Goal: Task Accomplishment & Management: Complete application form

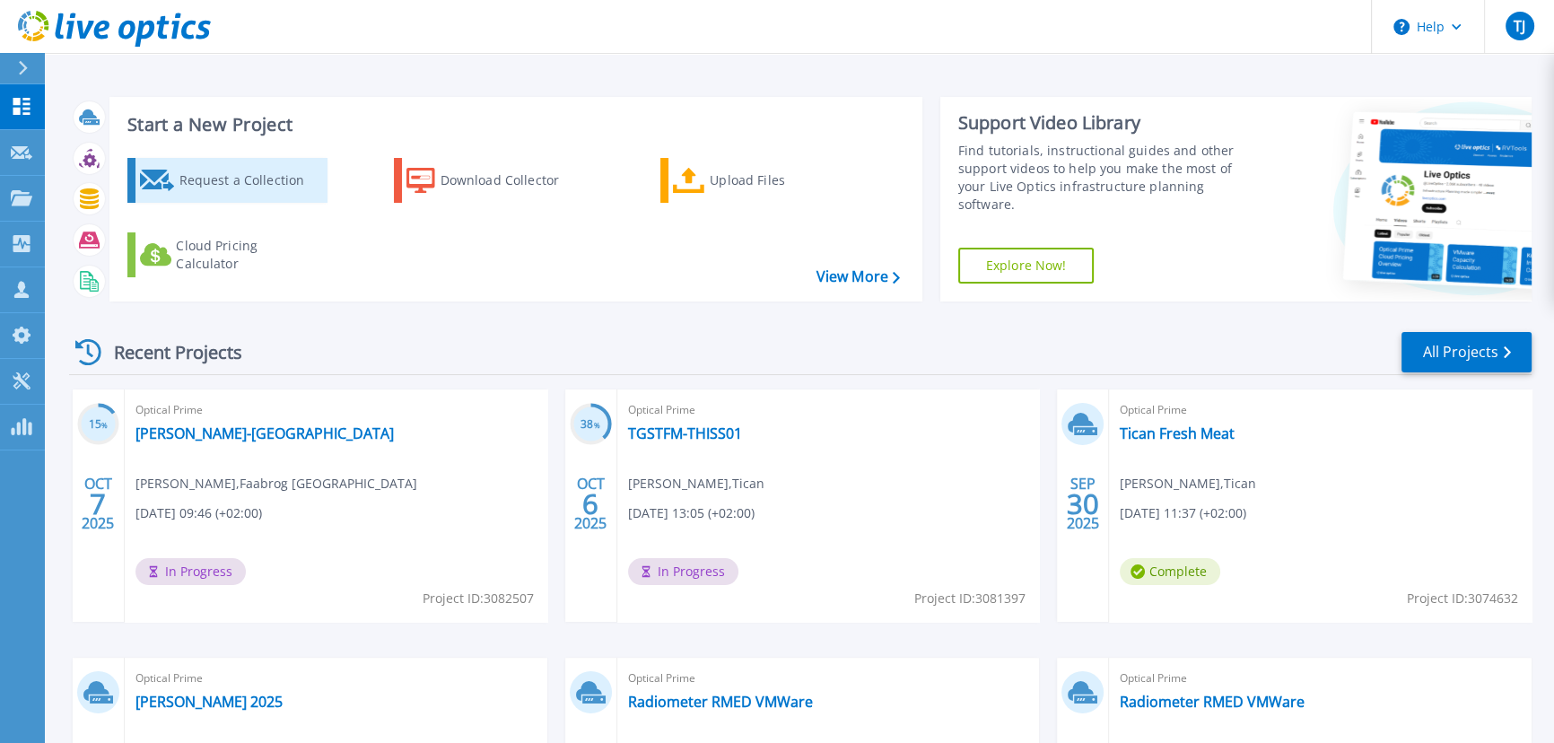
click at [247, 183] on div "Request a Collection" at bounding box center [251, 180] width 144 height 36
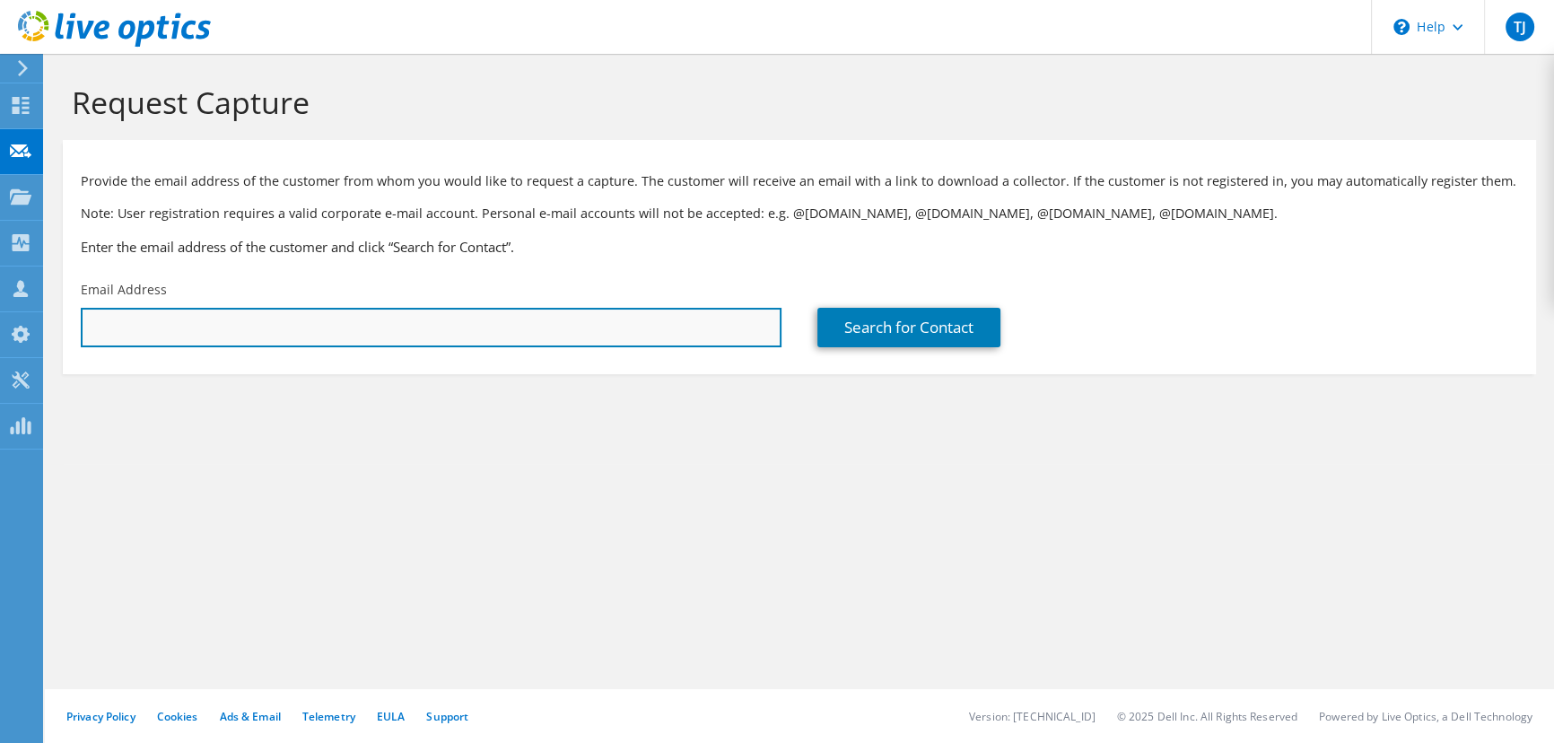
click at [318, 332] on input "text" at bounding box center [431, 327] width 701 height 39
paste input "[PERSON_NAME][EMAIL_ADDRESS][DOMAIN_NAME];"
type input "[PERSON_NAME][EMAIL_ADDRESS][DOMAIN_NAME]"
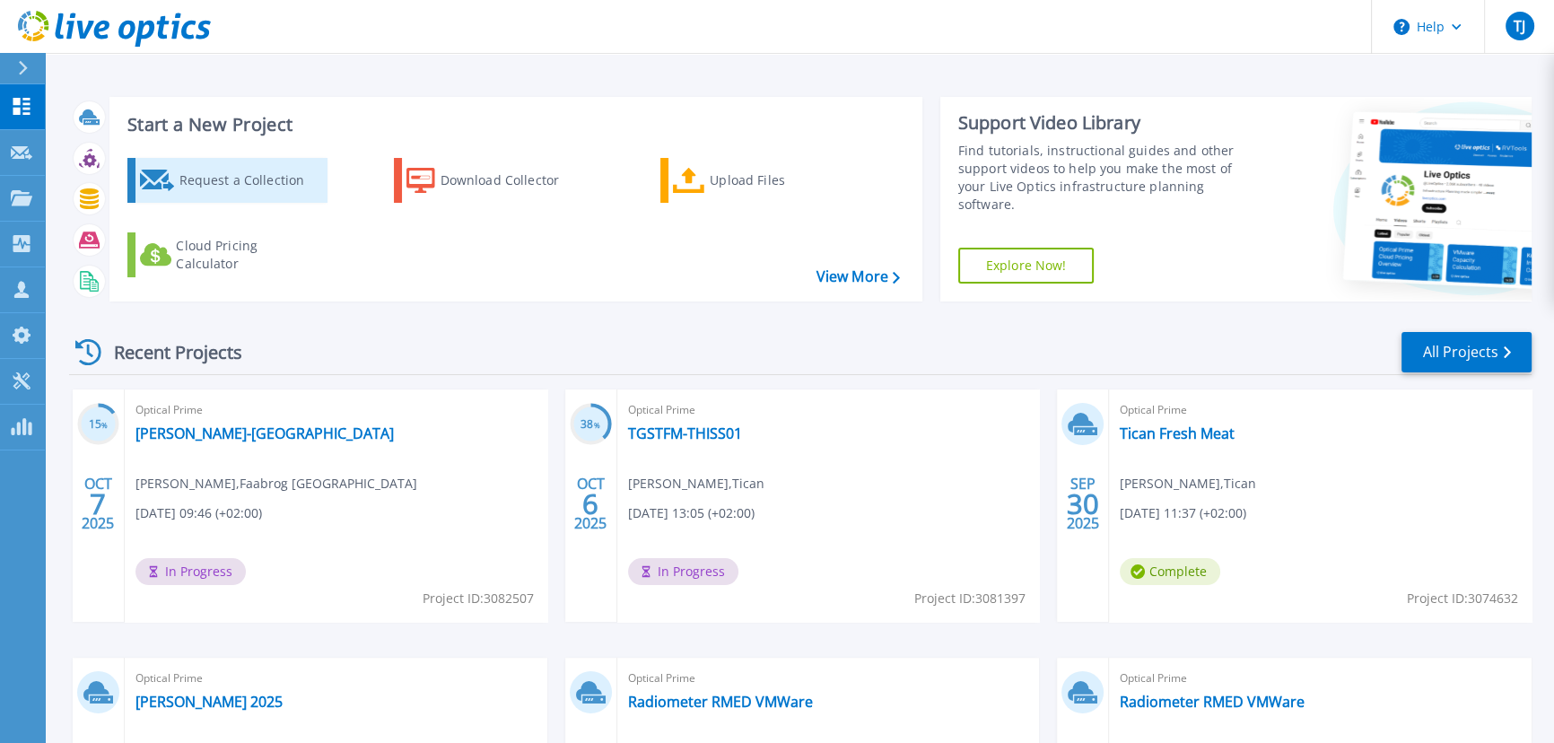
click at [208, 179] on div "Request a Collection" at bounding box center [251, 180] width 144 height 36
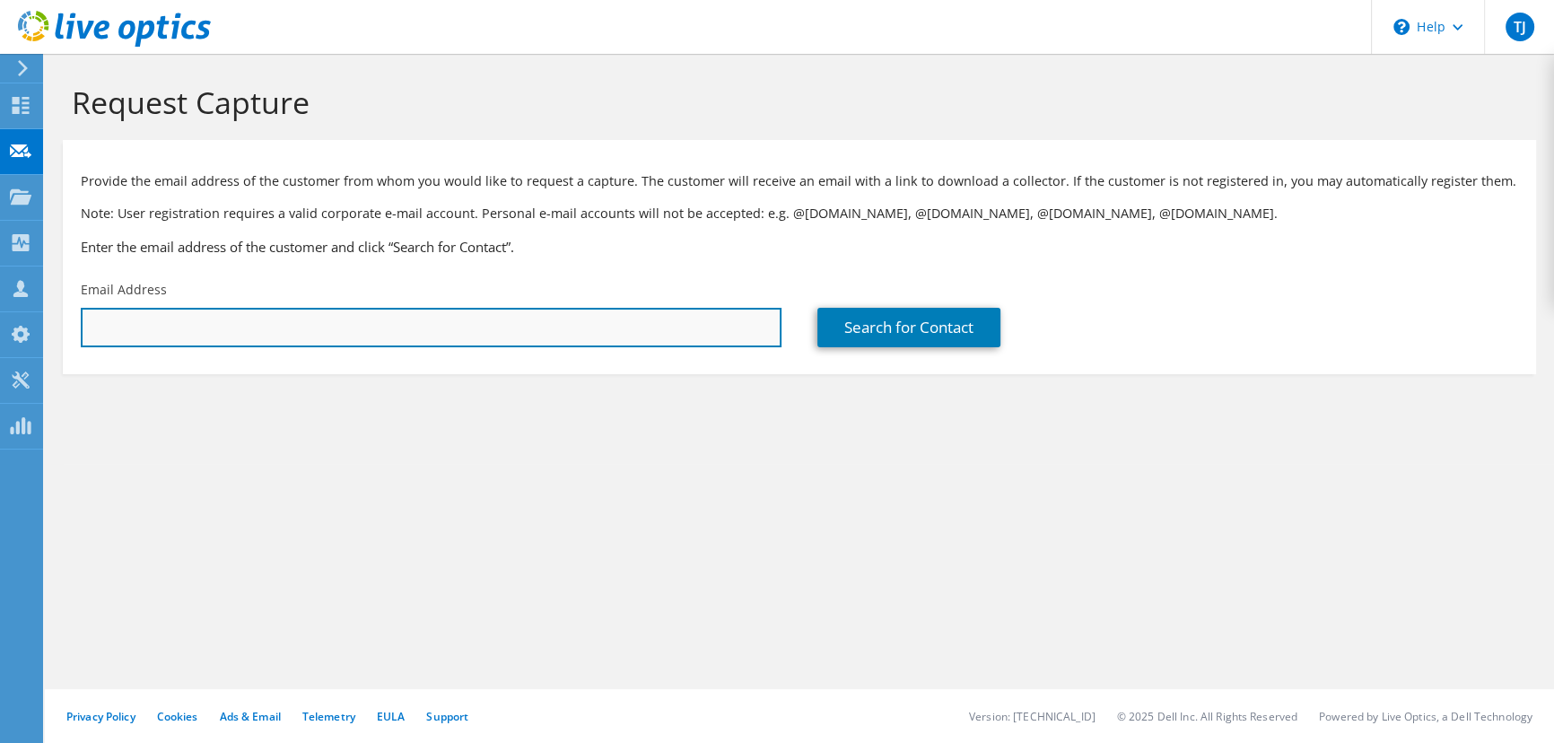
drag, startPoint x: 216, startPoint y: 341, endPoint x: 224, endPoint y: 336, distance: 9.7
click at [216, 339] on input "text" at bounding box center [431, 327] width 701 height 39
paste input "[PERSON_NAME][EMAIL_ADDRESS][DOMAIN_NAME];"
type input "[PERSON_NAME][EMAIL_ADDRESS][DOMAIN_NAME]"
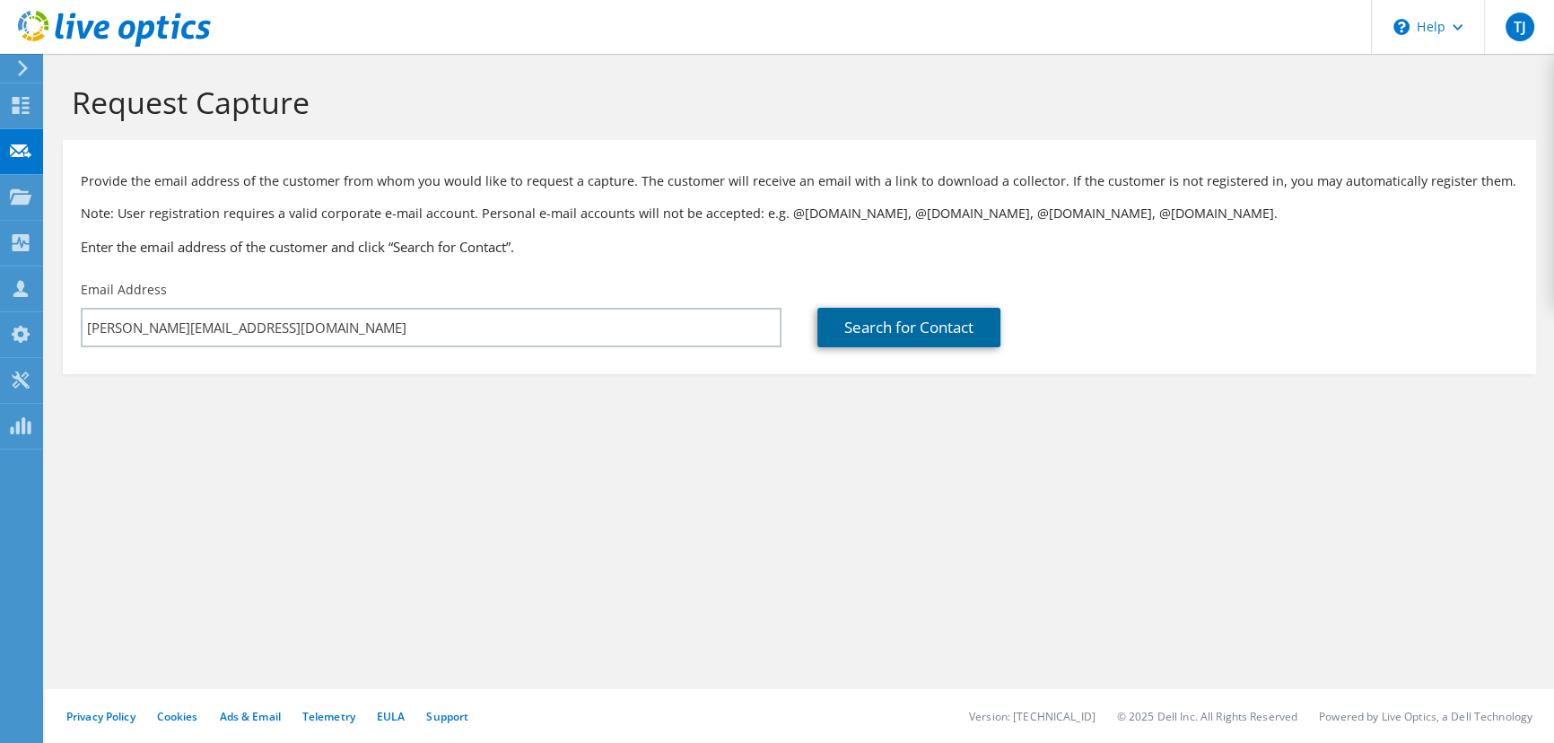
click at [922, 328] on link "Search for Contact" at bounding box center [908, 327] width 183 height 39
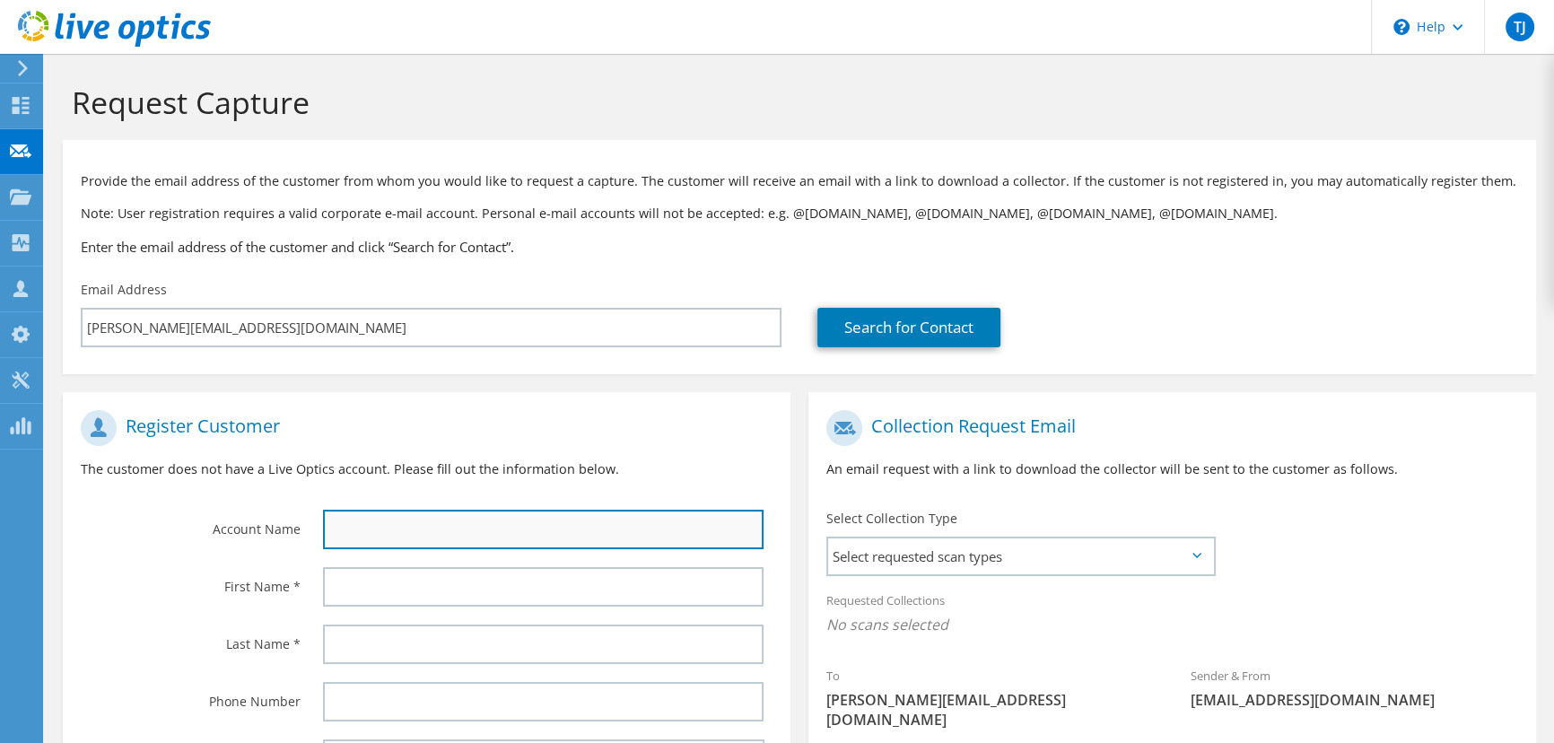
click at [341, 537] on input "text" at bounding box center [543, 529] width 440 height 39
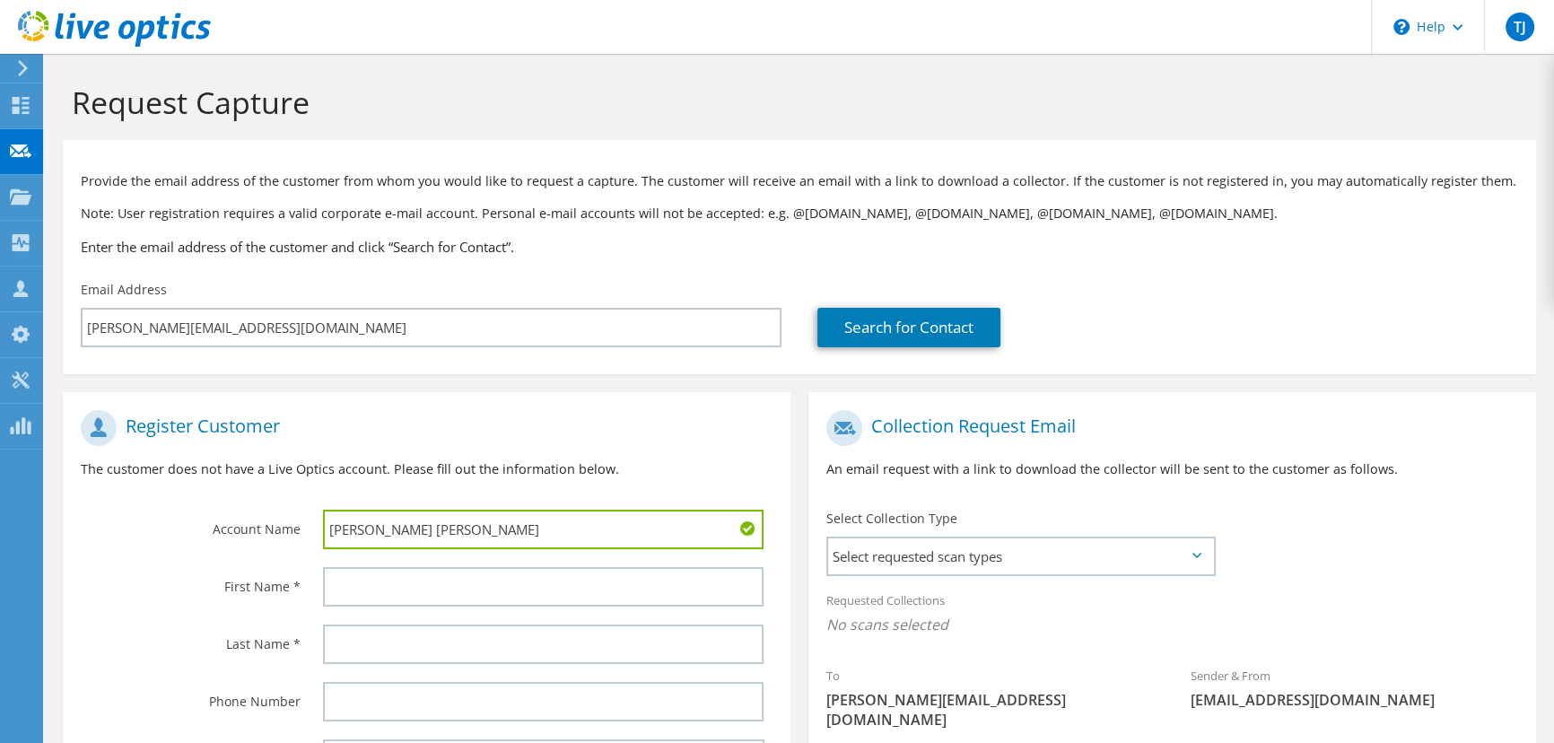
type input "[PERSON_NAME] [PERSON_NAME]"
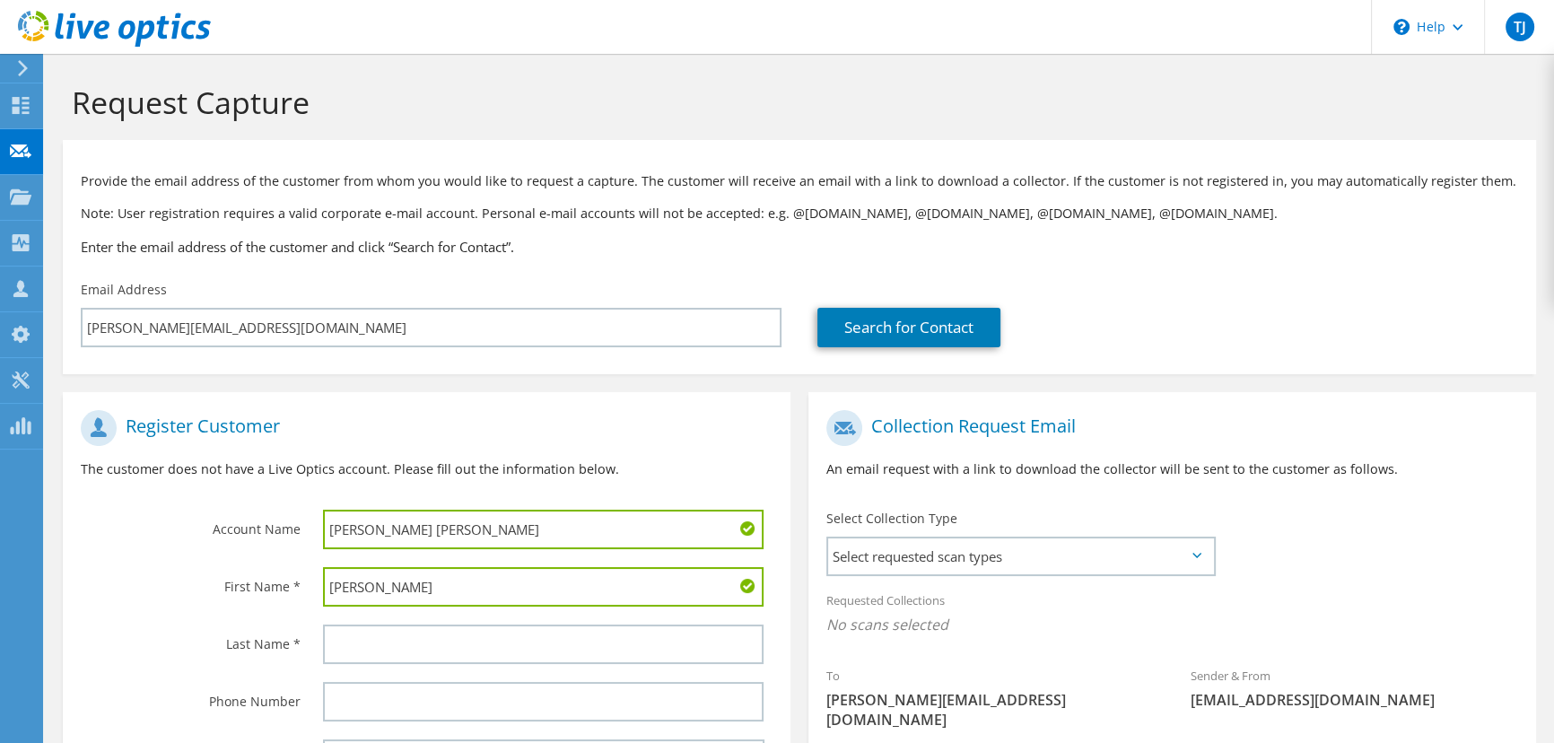
type input "[PERSON_NAME]"
type input "TV Midt/Vest"
type input "[PERSON_NAME] [PERSON_NAME]"
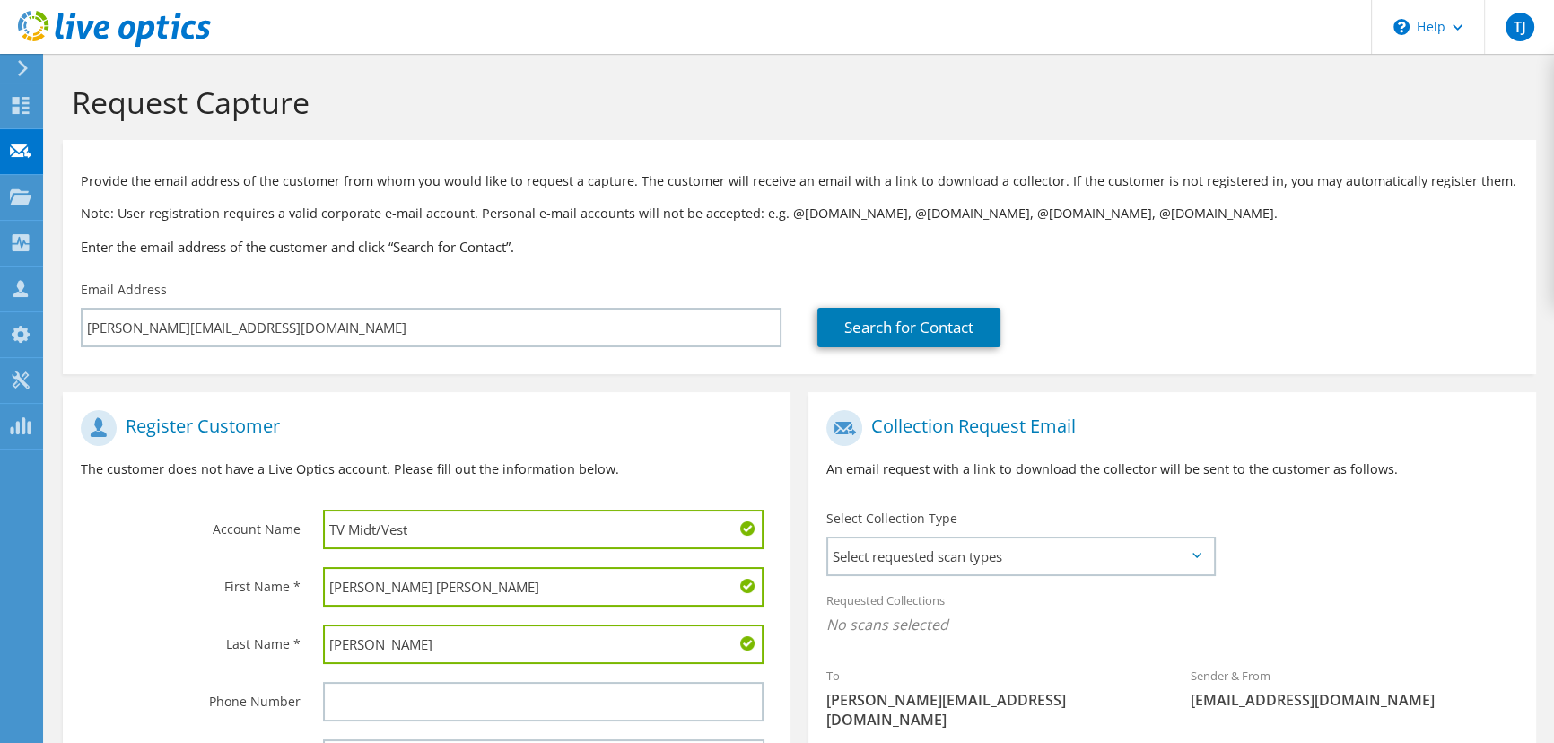
type input "[PERSON_NAME]"
click at [897, 560] on span "Select requested scan types" at bounding box center [1020, 556] width 385 height 36
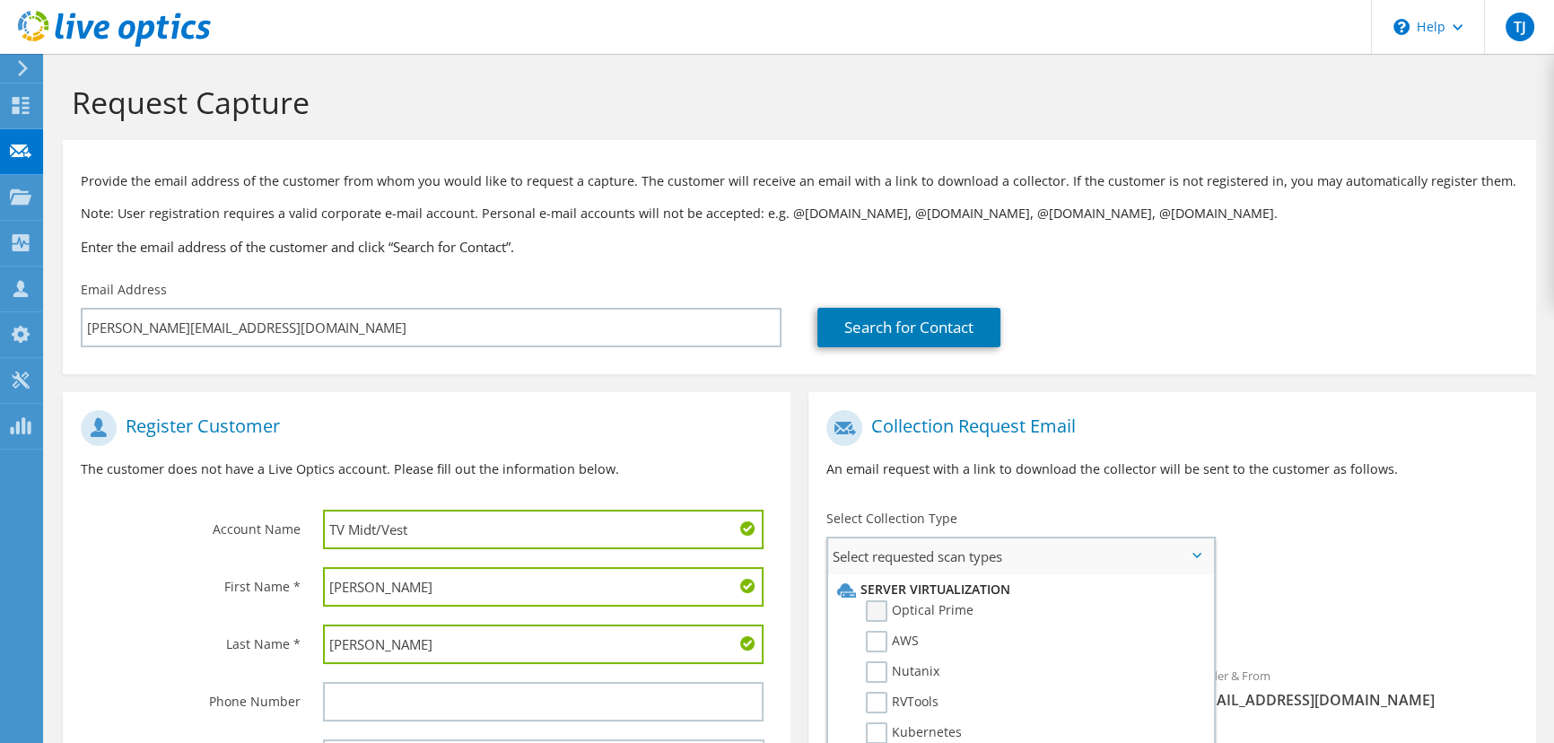
click at [881, 616] on label "Optical Prime" at bounding box center [920, 611] width 108 height 22
click at [0, 0] on input "Optical Prime" at bounding box center [0, 0] width 0 height 0
click at [804, 597] on div "Collection Request Email An email request with a link to download the collector…" at bounding box center [1171, 659] width 745 height 534
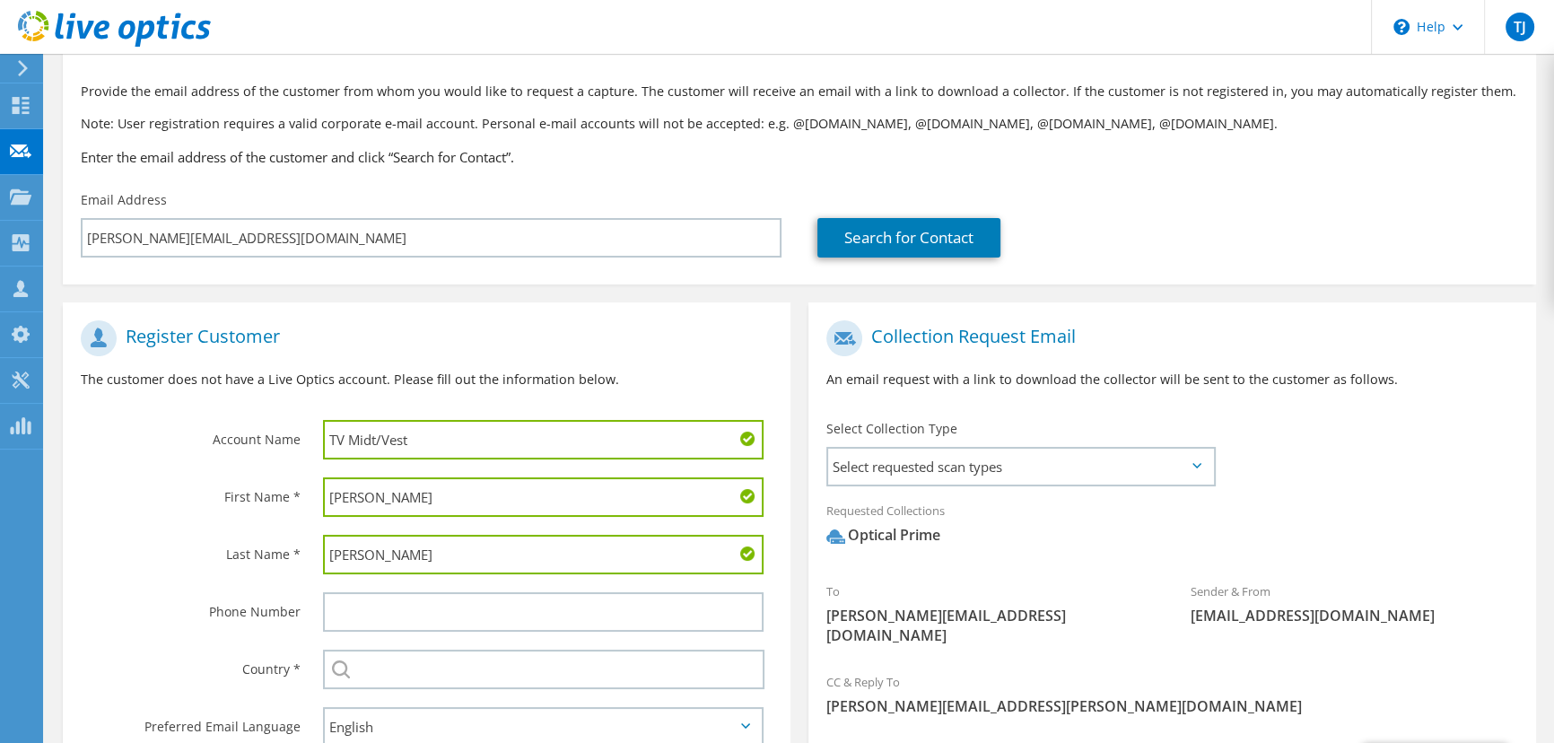
scroll to position [246, 0]
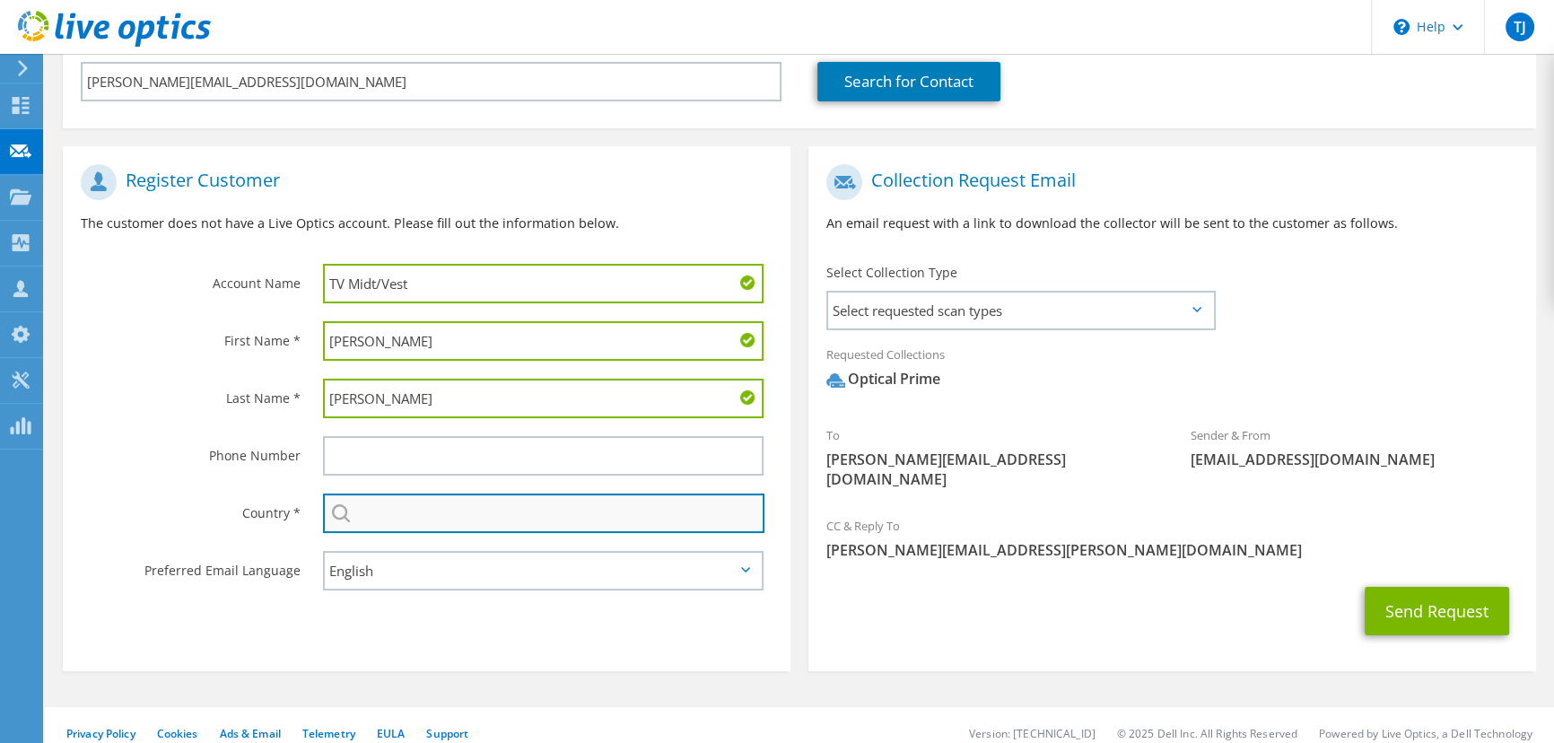
click at [498, 527] on input "text" at bounding box center [543, 512] width 441 height 39
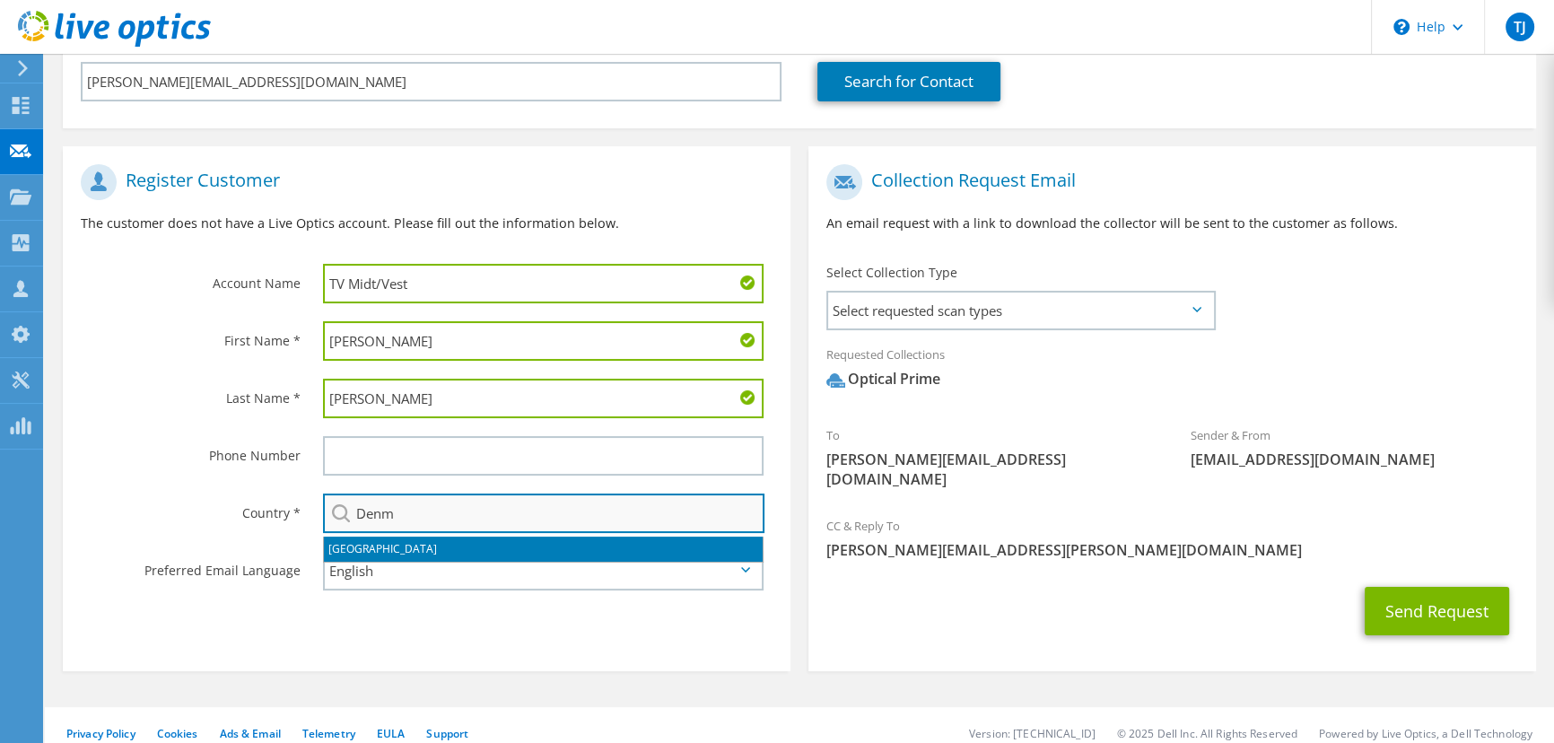
type input "[GEOGRAPHIC_DATA]"
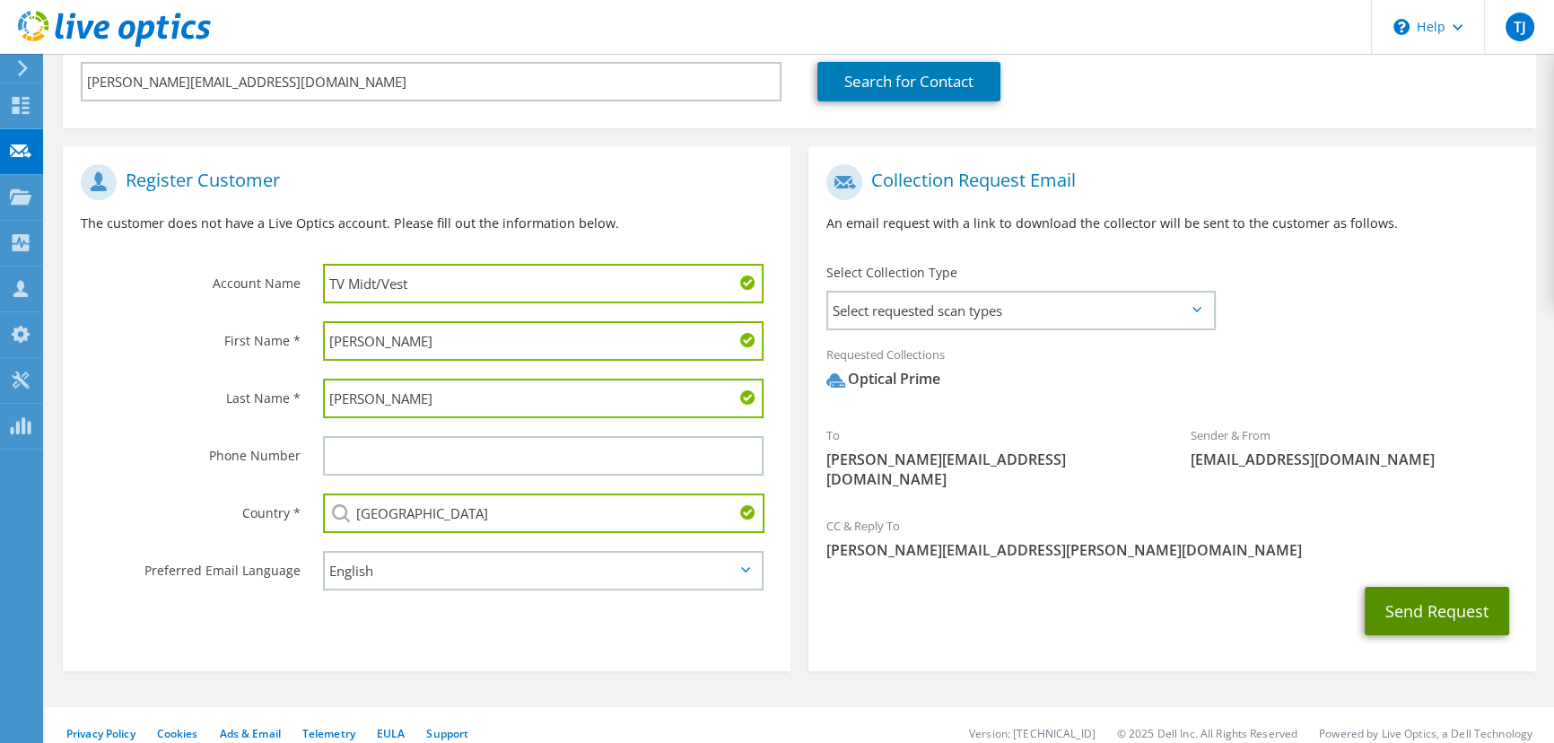
click at [1455, 588] on button "Send Request" at bounding box center [1436, 611] width 144 height 48
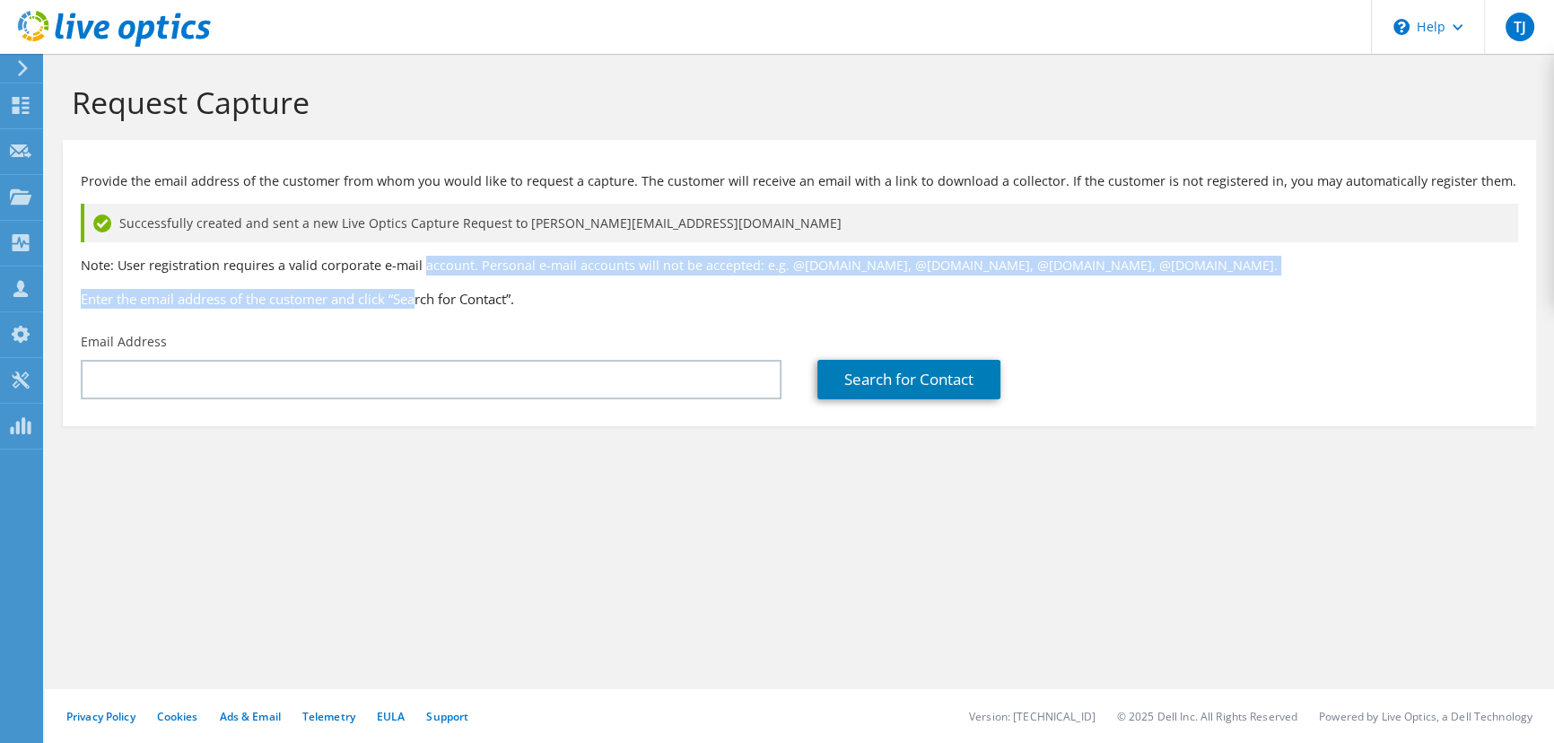
drag, startPoint x: 421, startPoint y: 296, endPoint x: 423, endPoint y: 266, distance: 30.6
click at [423, 266] on div "Provide the email address of the customer from whom you would like to request a…" at bounding box center [799, 236] width 1473 height 175
drag, startPoint x: 513, startPoint y: 301, endPoint x: 83, endPoint y: 267, distance: 431.0
click at [83, 267] on div "Provide the email address of the customer from whom you would like to request a…" at bounding box center [799, 236] width 1473 height 175
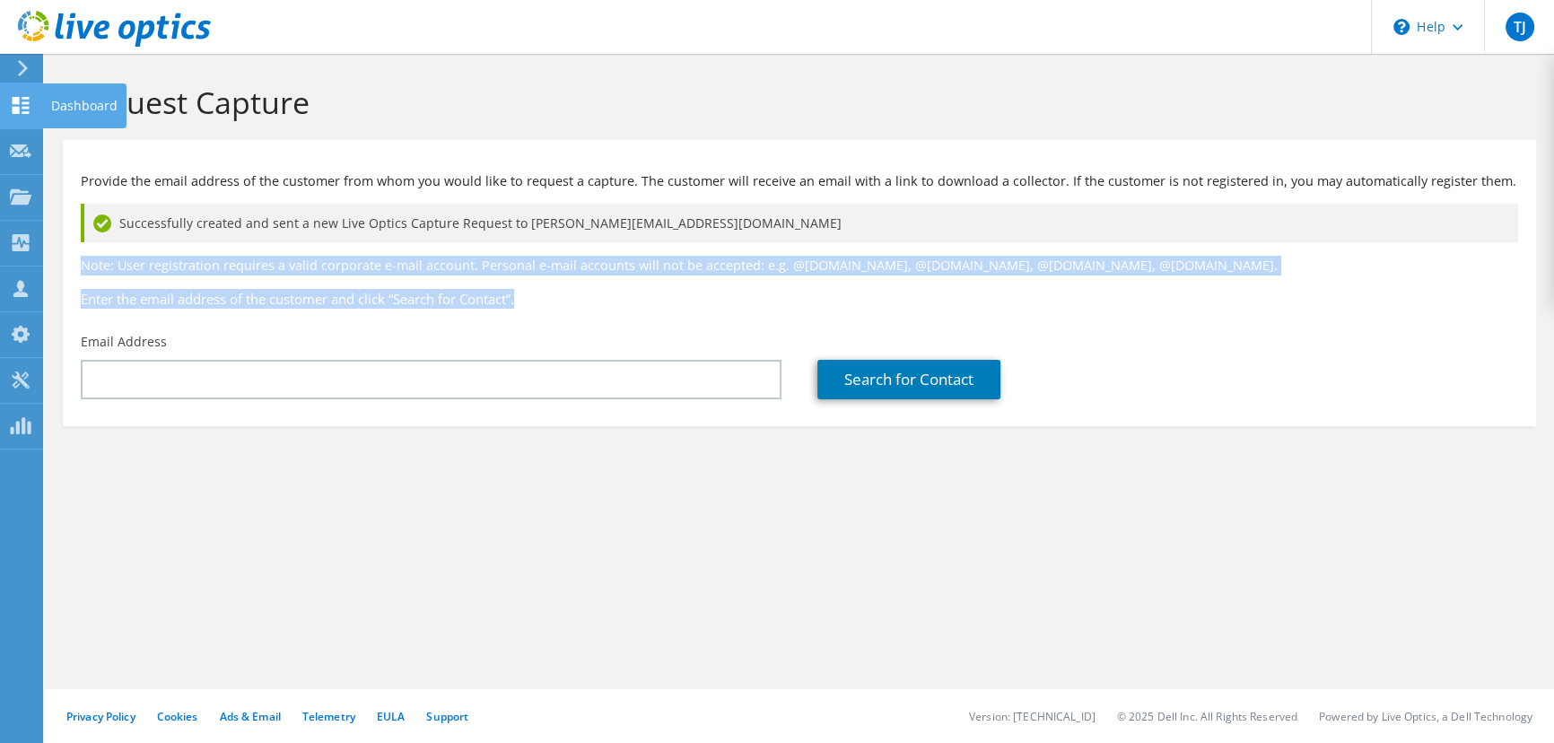
click at [26, 98] on use at bounding box center [21, 105] width 17 height 17
